Goal: Information Seeking & Learning: Learn about a topic

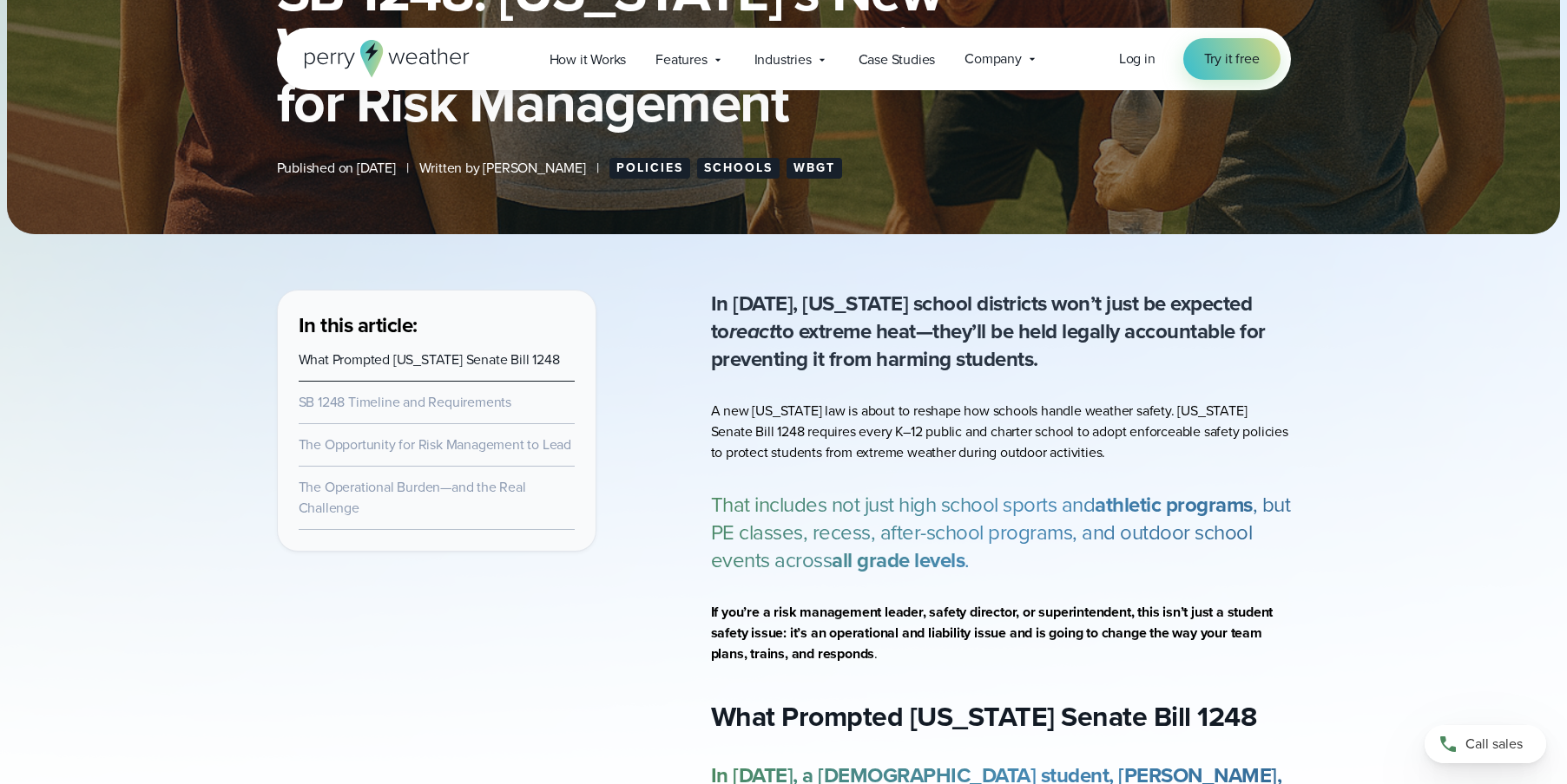
scroll to position [409, 0]
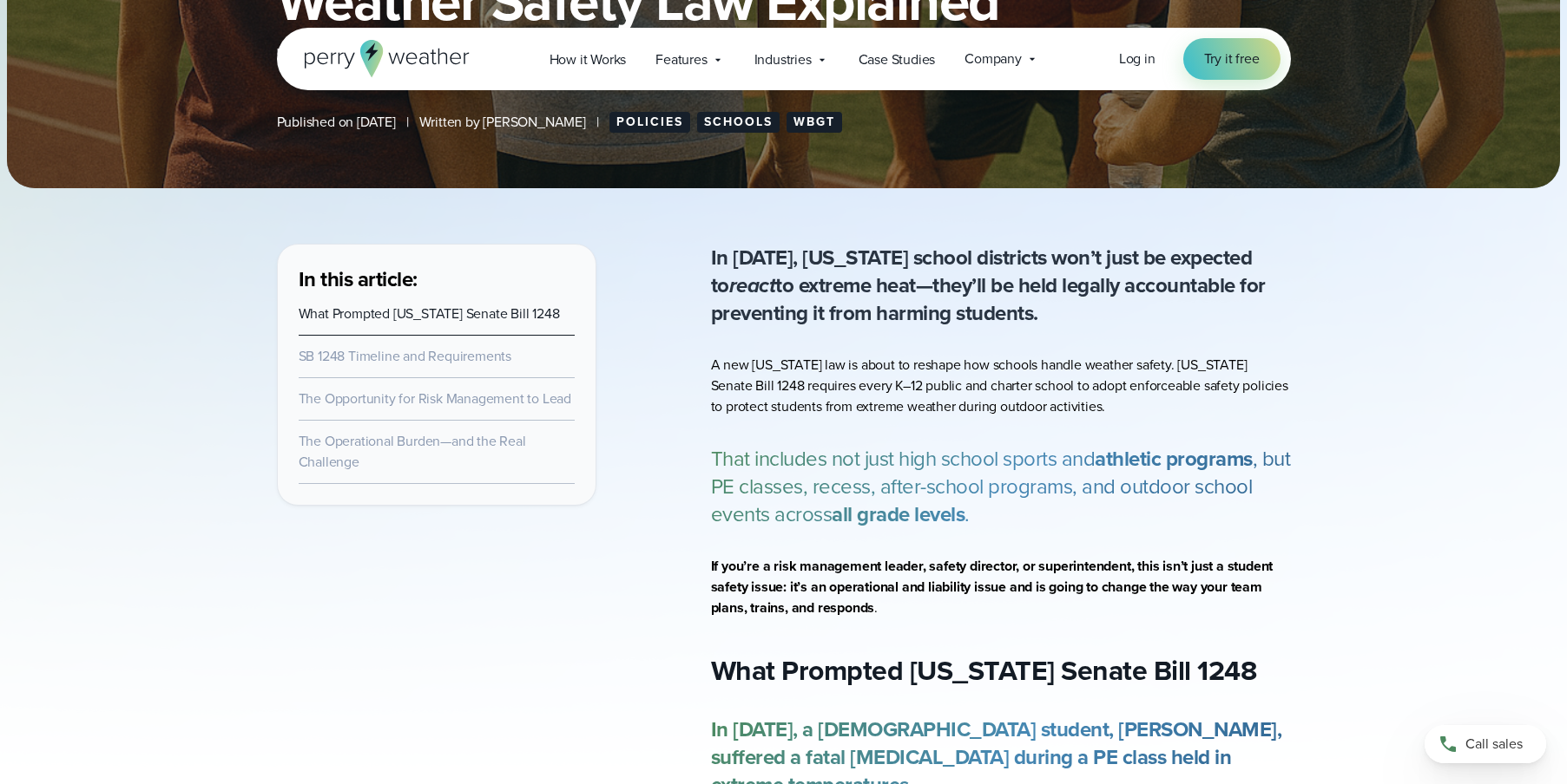
click at [980, 582] on strong "If you’re a risk management leader, safety director, or superintendent, this is…" at bounding box center [992, 587] width 563 height 62
click at [913, 618] on p "If you’re a risk management leader, safety director, or superintendent, this is…" at bounding box center [1001, 588] width 580 height 63
click at [912, 612] on p "If you’re a risk management leader, safety director, or superintendent, this is…" at bounding box center [1001, 588] width 580 height 63
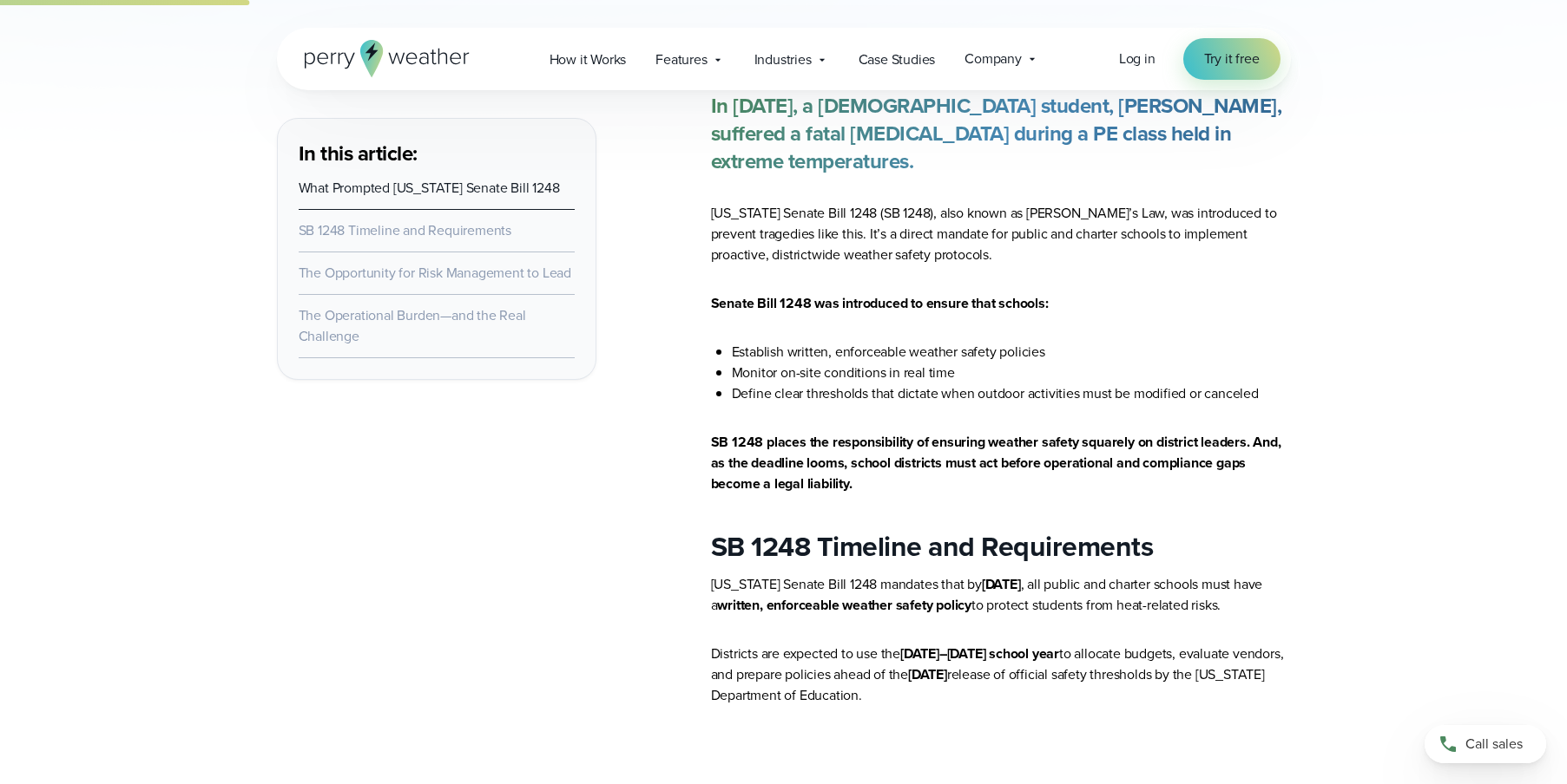
scroll to position [1055, 0]
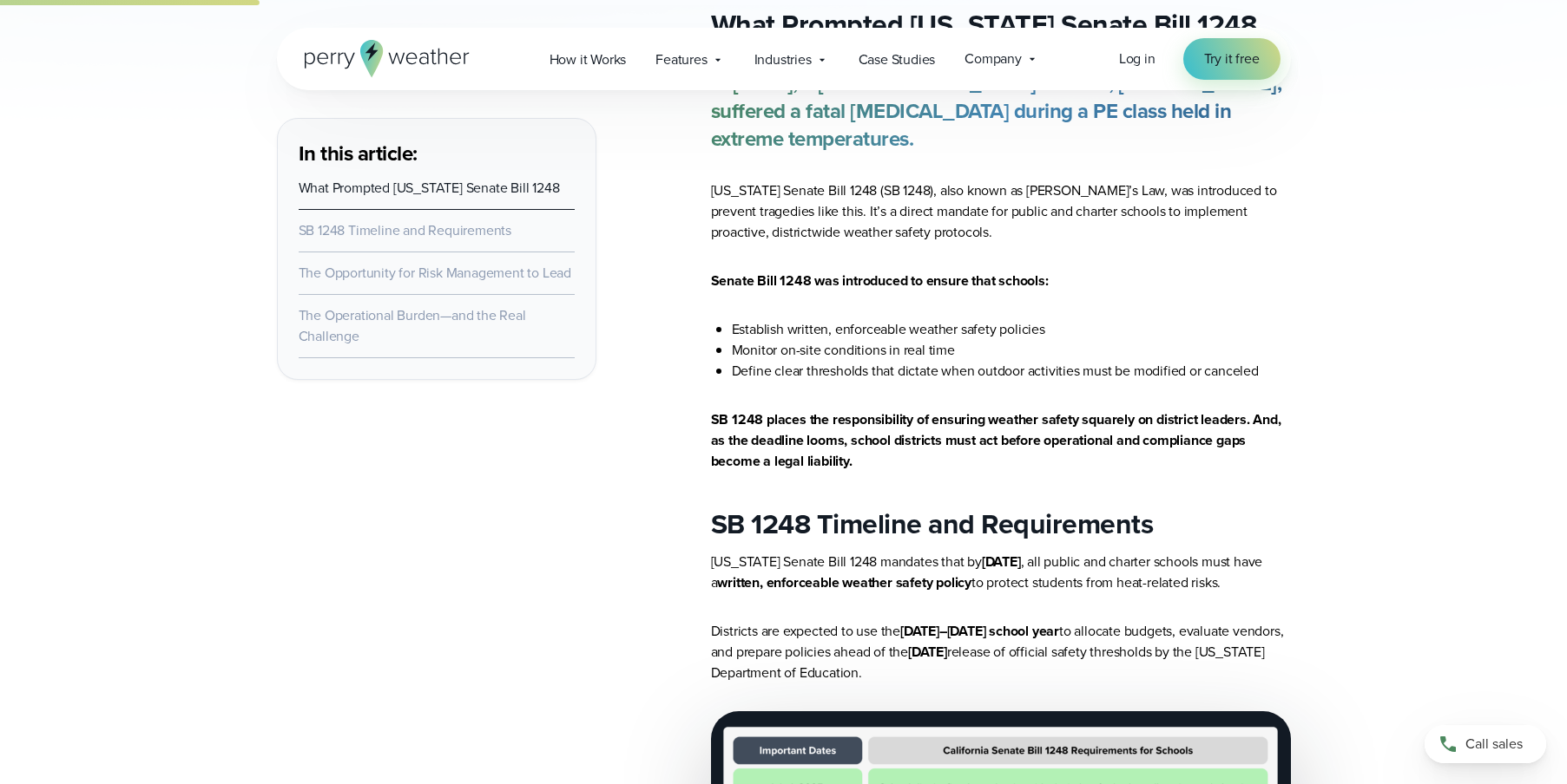
click at [986, 588] on p "[US_STATE] Senate Bill 1248 mandates that by [DATE] , all public and charter sc…" at bounding box center [1001, 572] width 580 height 41
click at [1011, 641] on strong "[DATE]–[DATE] school year" at bounding box center [979, 631] width 159 height 20
click at [1029, 673] on p "Districts are expected to use the [DATE]–[DATE] school year to allocate budgets…" at bounding box center [1001, 652] width 580 height 63
click at [1029, 673] on p "Districts are expected to use the [DATE]–[DATE] school year to allocate budgets…" at bounding box center [1001, 652] width 580 height 63
click at [1035, 674] on p "Districts are expected to use the [DATE]–[DATE] school year to allocate budgets…" at bounding box center [1001, 652] width 580 height 63
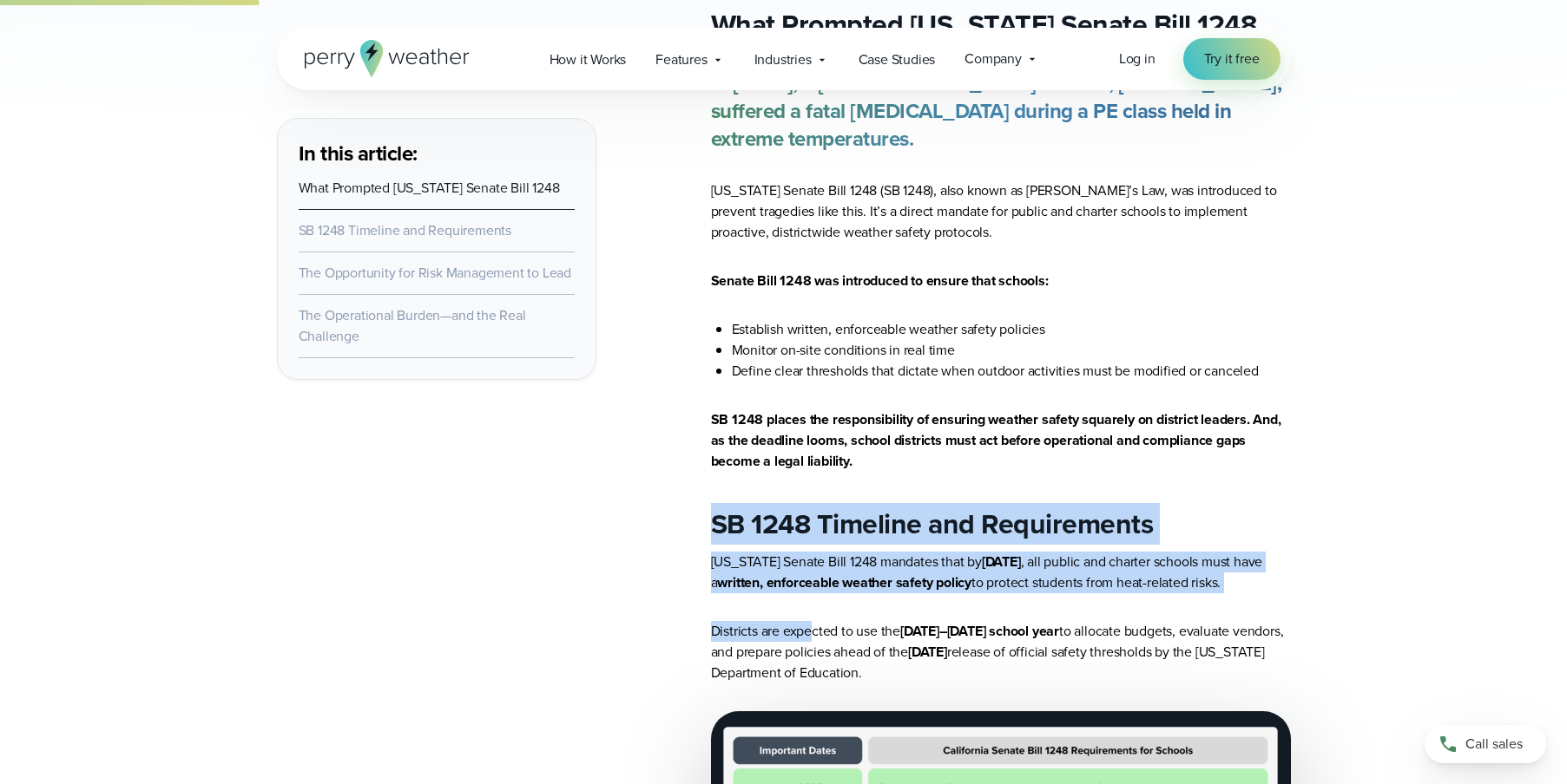
drag, startPoint x: 713, startPoint y: 536, endPoint x: 816, endPoint y: 623, distance: 134.8
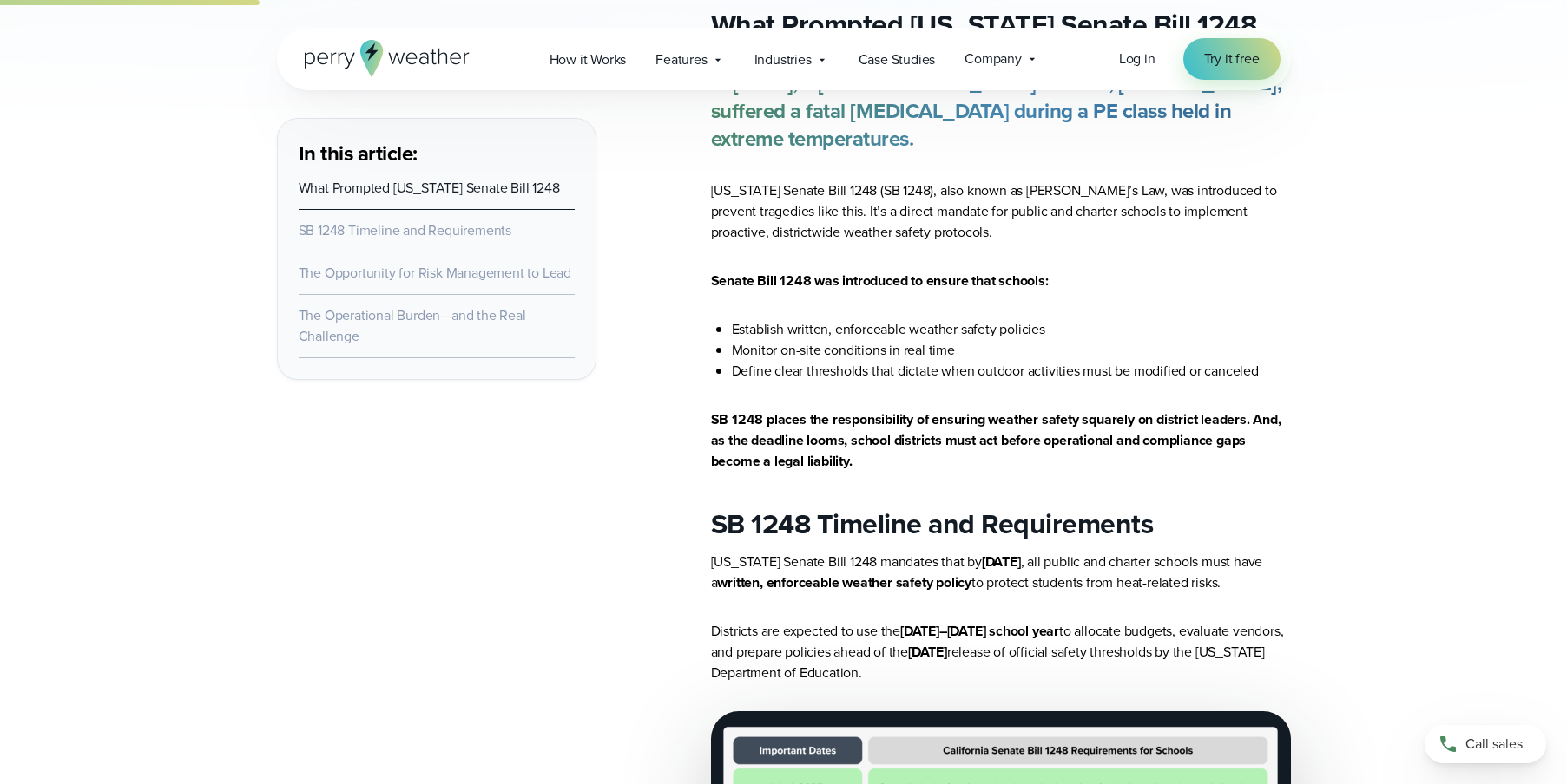
click at [852, 650] on p "Districts are expected to use the [DATE]–[DATE] school year to allocate budgets…" at bounding box center [1001, 652] width 580 height 63
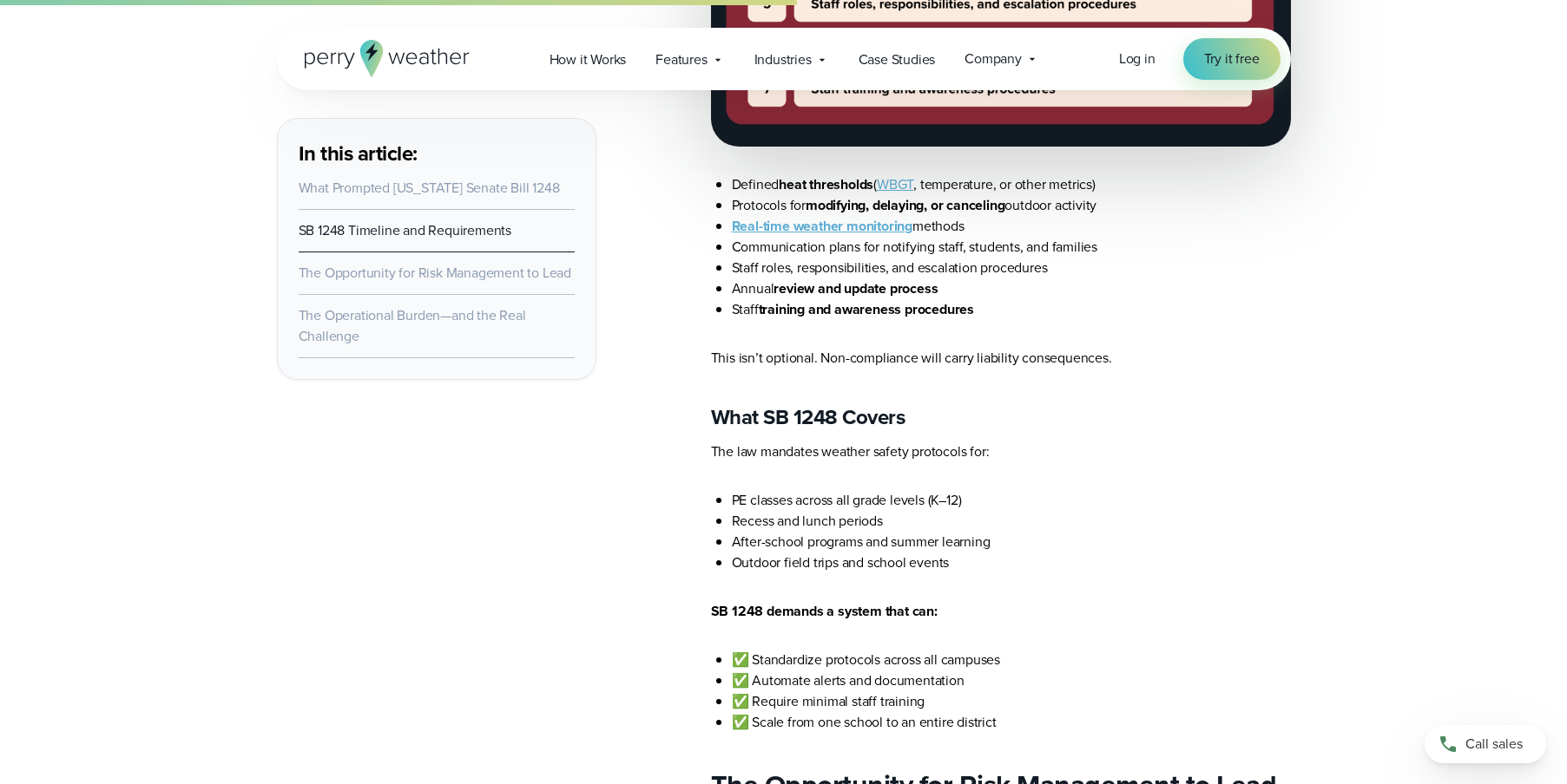
scroll to position [2530, 0]
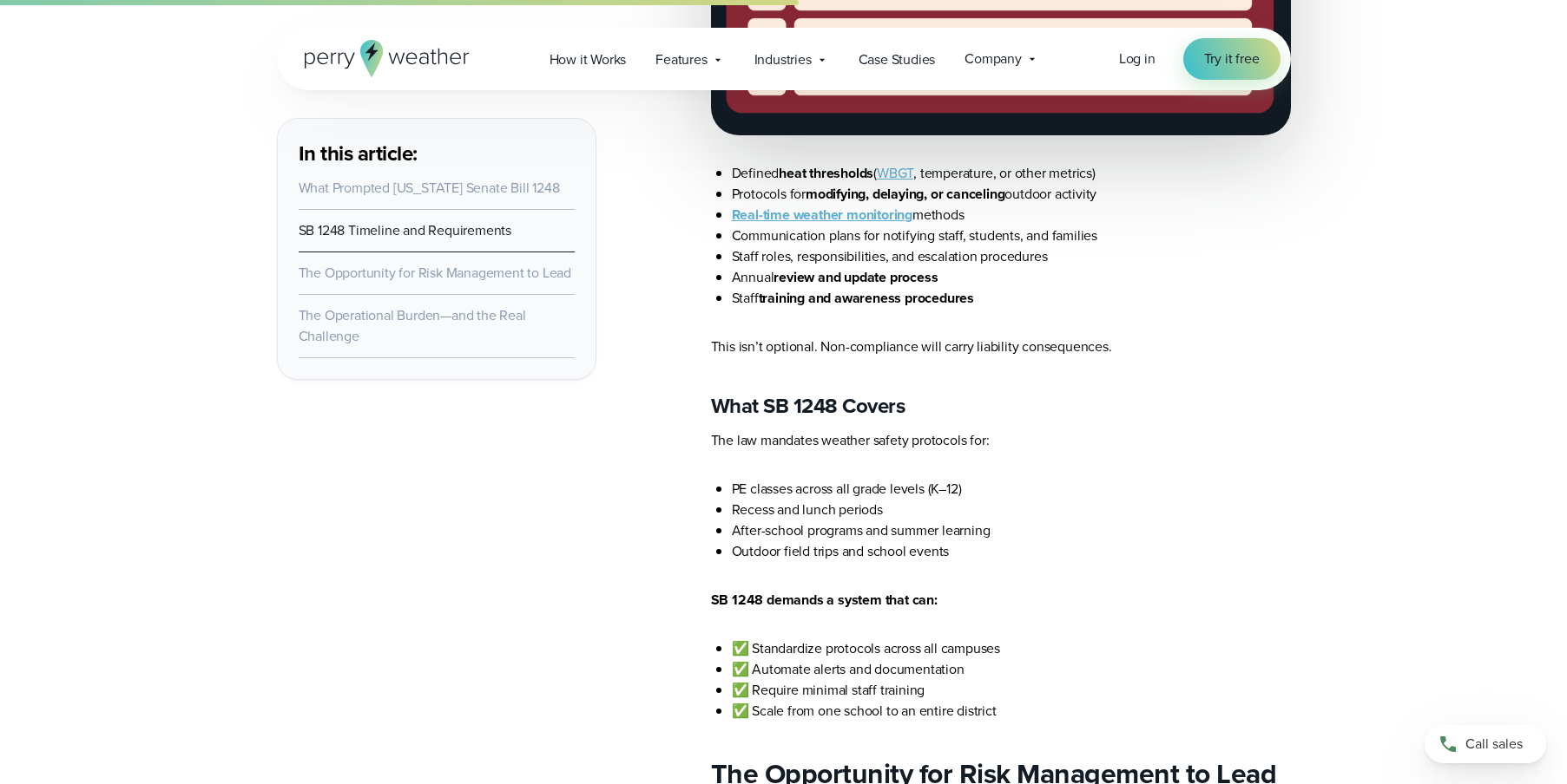
click at [1212, 608] on p "SB 1248 demands a system that can:" at bounding box center [1001, 600] width 580 height 21
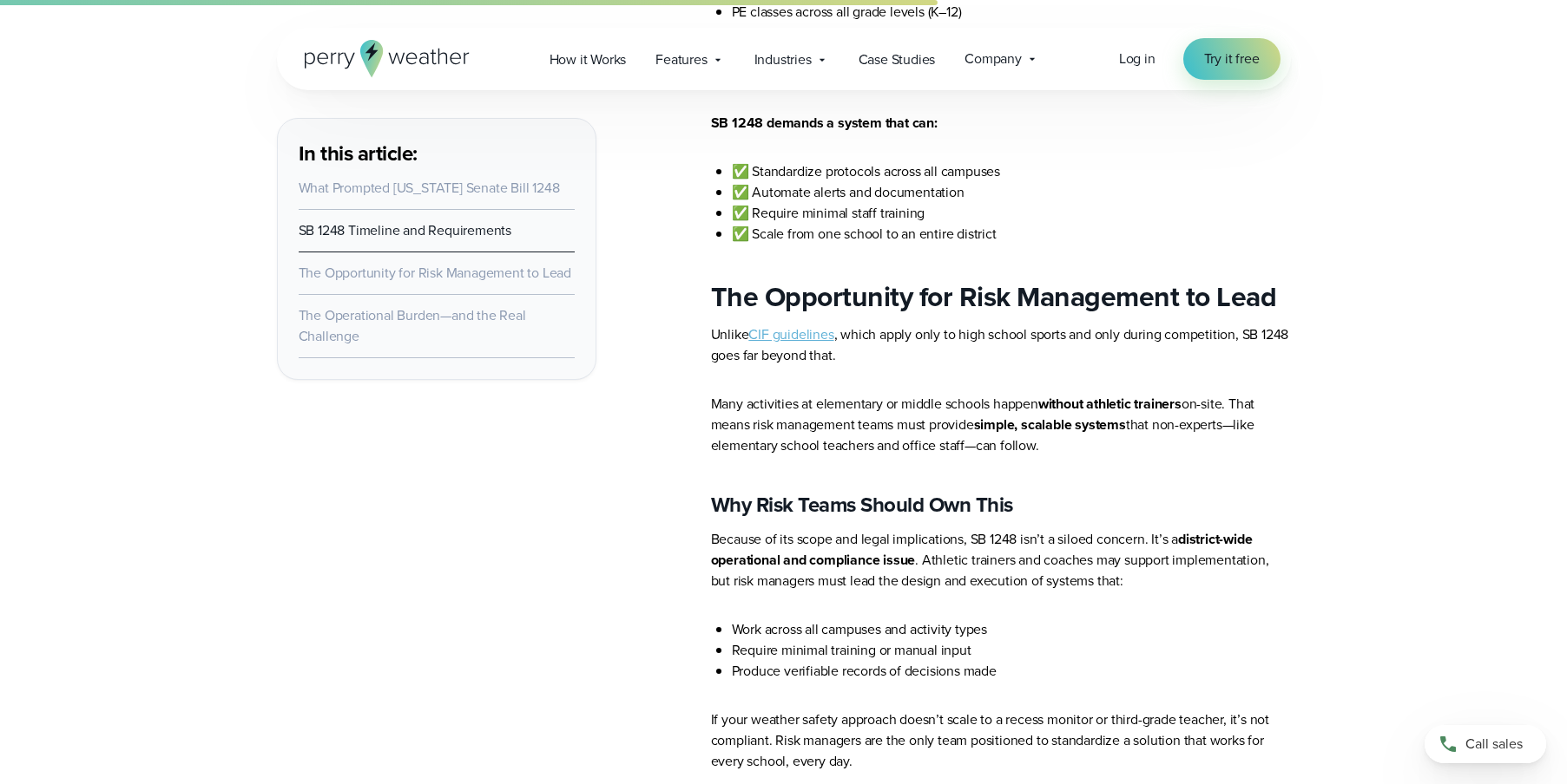
scroll to position [3029, 0]
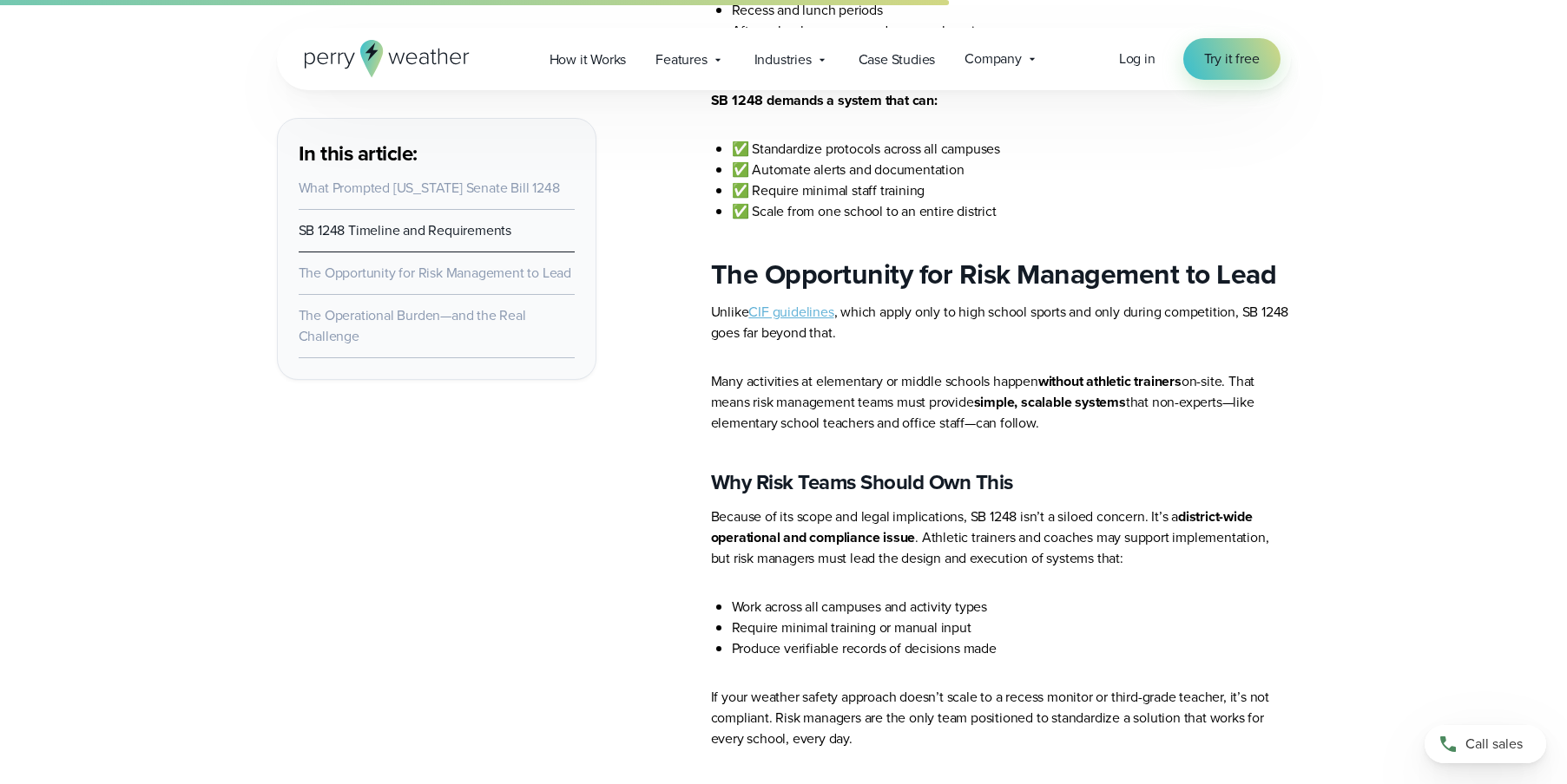
click at [1140, 412] on p "Many activities at elementary or middle schools happen without athletic trainer…" at bounding box center [1001, 403] width 580 height 63
click at [896, 432] on p "Many activities at elementary or middle schools happen without athletic trainer…" at bounding box center [1001, 403] width 580 height 63
click at [1080, 434] on p "Many activities at elementary or middle schools happen without athletic trainer…" at bounding box center [1001, 403] width 580 height 63
click at [897, 434] on p "Many activities at elementary or middle schools happen without athletic trainer…" at bounding box center [1001, 403] width 580 height 63
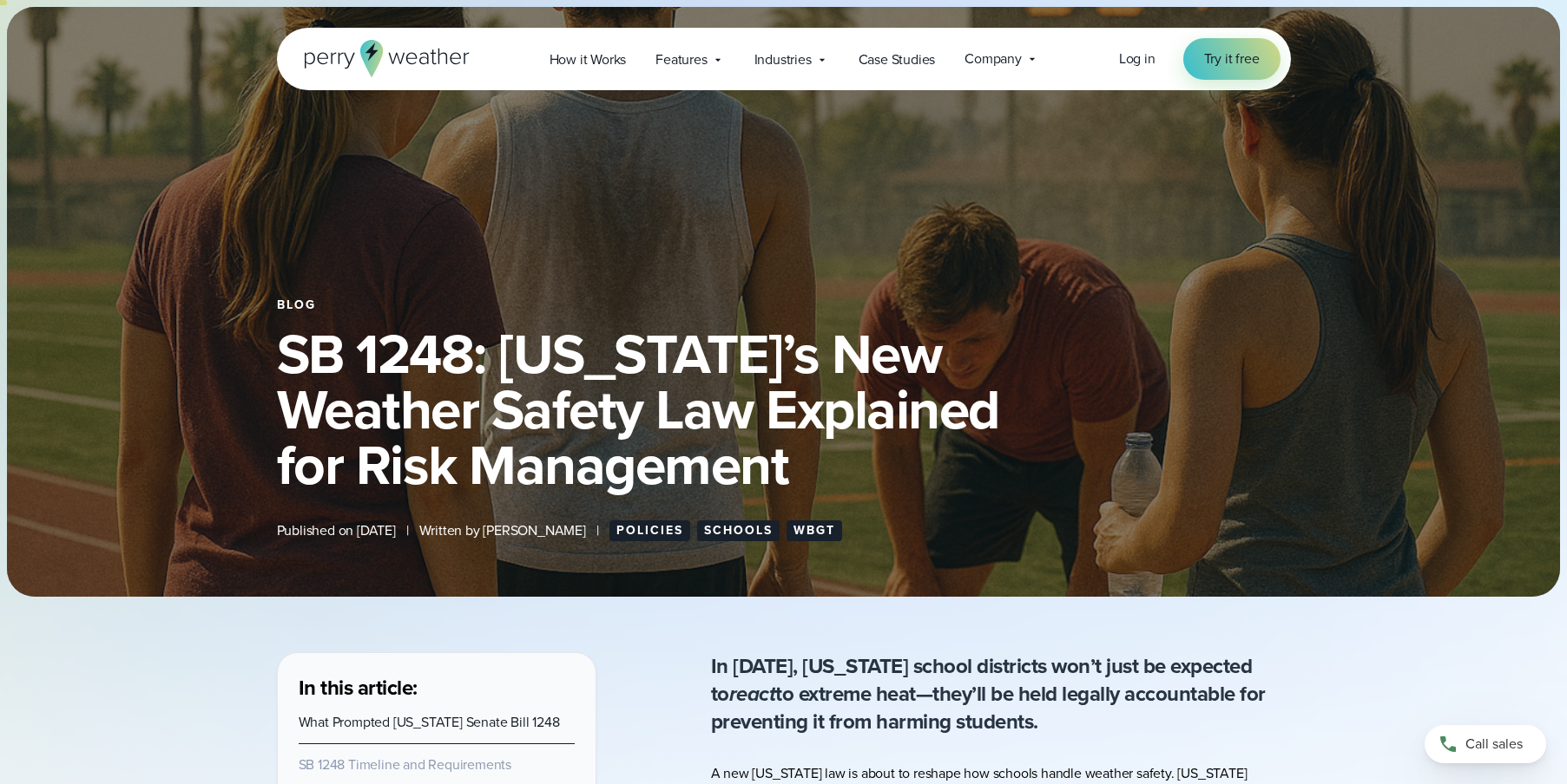
scroll to position [5762, 0]
